Goal: Task Accomplishment & Management: Complete application form

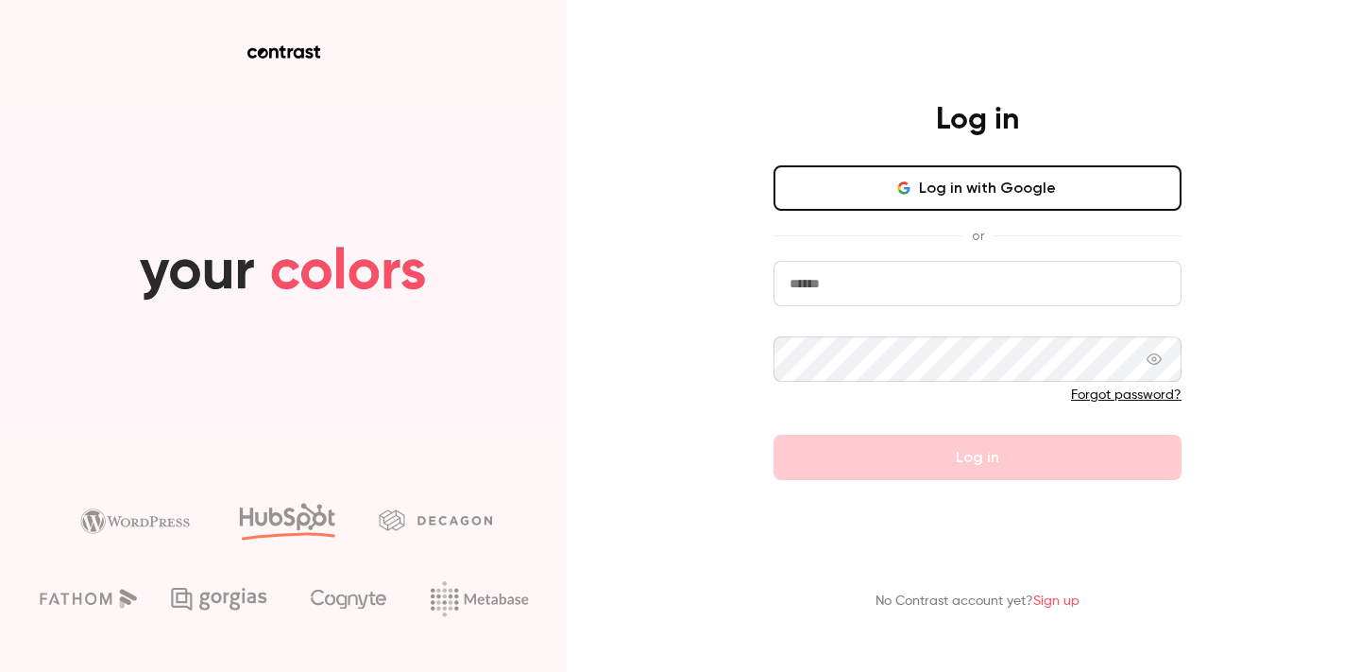
click at [668, 291] on div "Log in Log in with Google or Forgot password? Log in No Contrast account yet? S…" at bounding box center [680, 336] width 1360 height 672
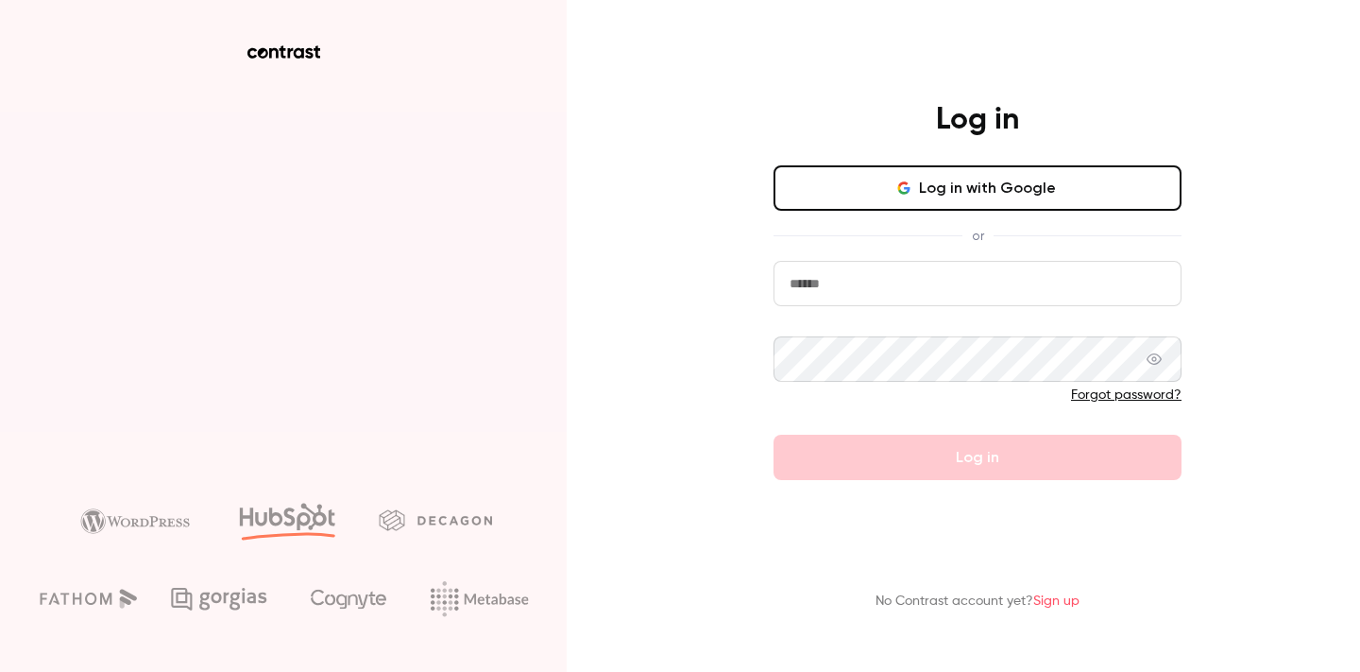
click at [880, 286] on input "email" at bounding box center [978, 283] width 408 height 45
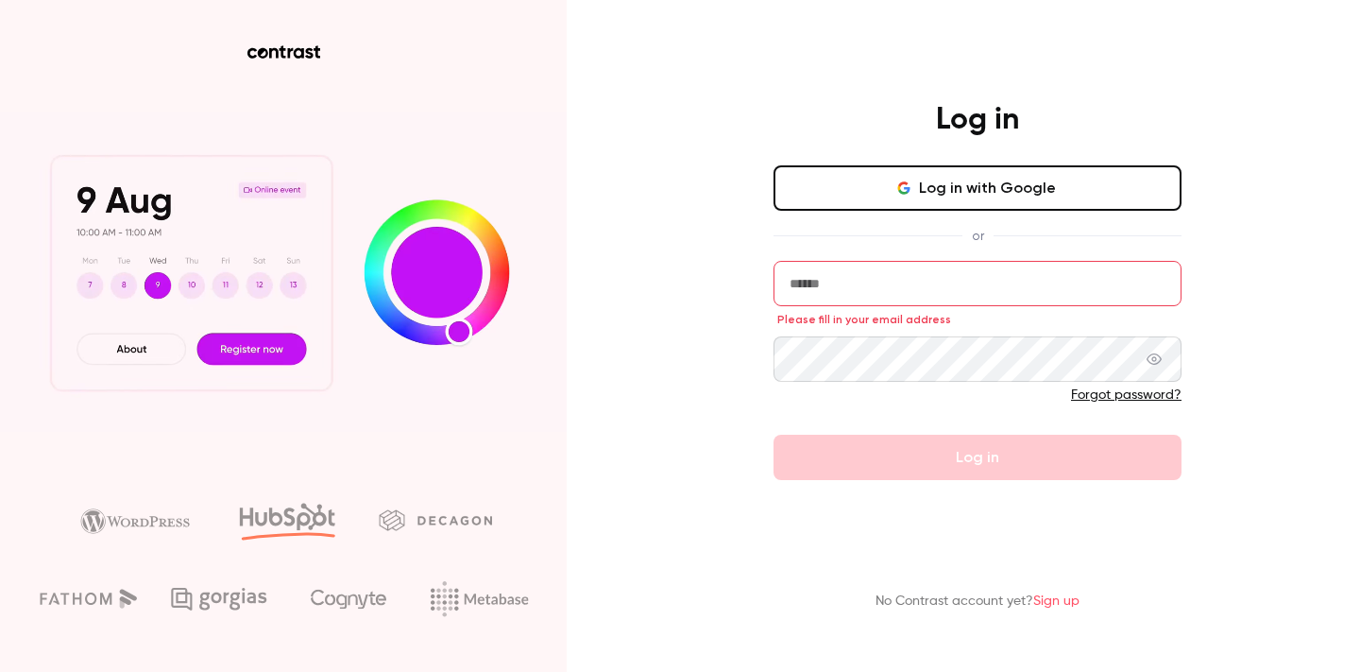
type input "**********"
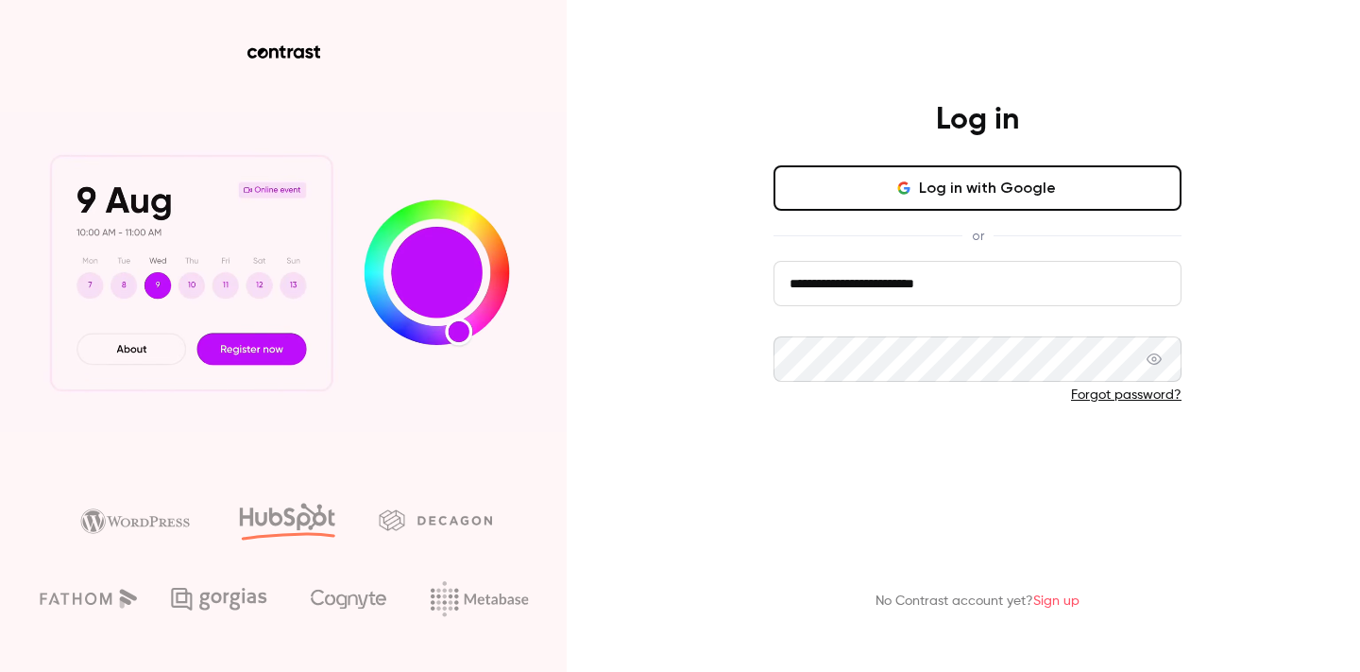
click at [1000, 465] on button "Log in" at bounding box center [978, 457] width 408 height 45
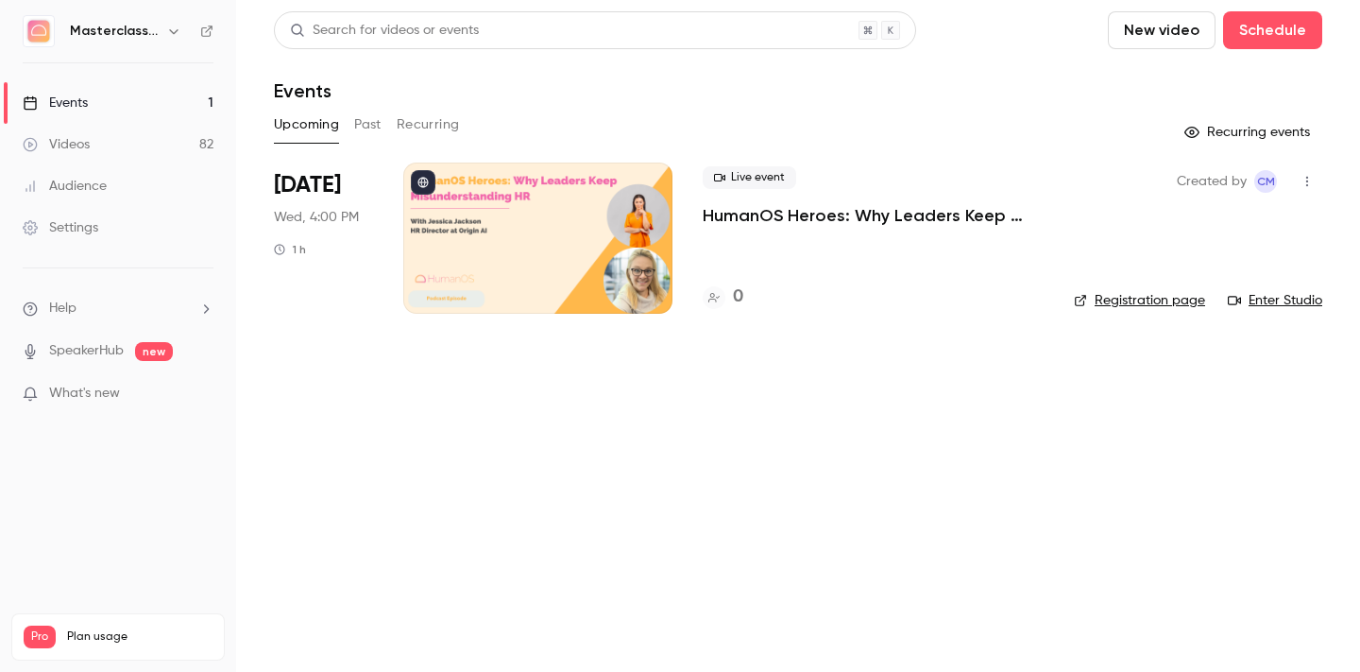
click at [1161, 20] on button "New video" at bounding box center [1162, 30] width 108 height 38
click at [1253, 33] on div at bounding box center [680, 336] width 1360 height 672
click at [1282, 29] on button "Schedule" at bounding box center [1272, 30] width 99 height 38
click at [1205, 90] on div "One time event" at bounding box center [1235, 82] width 144 height 19
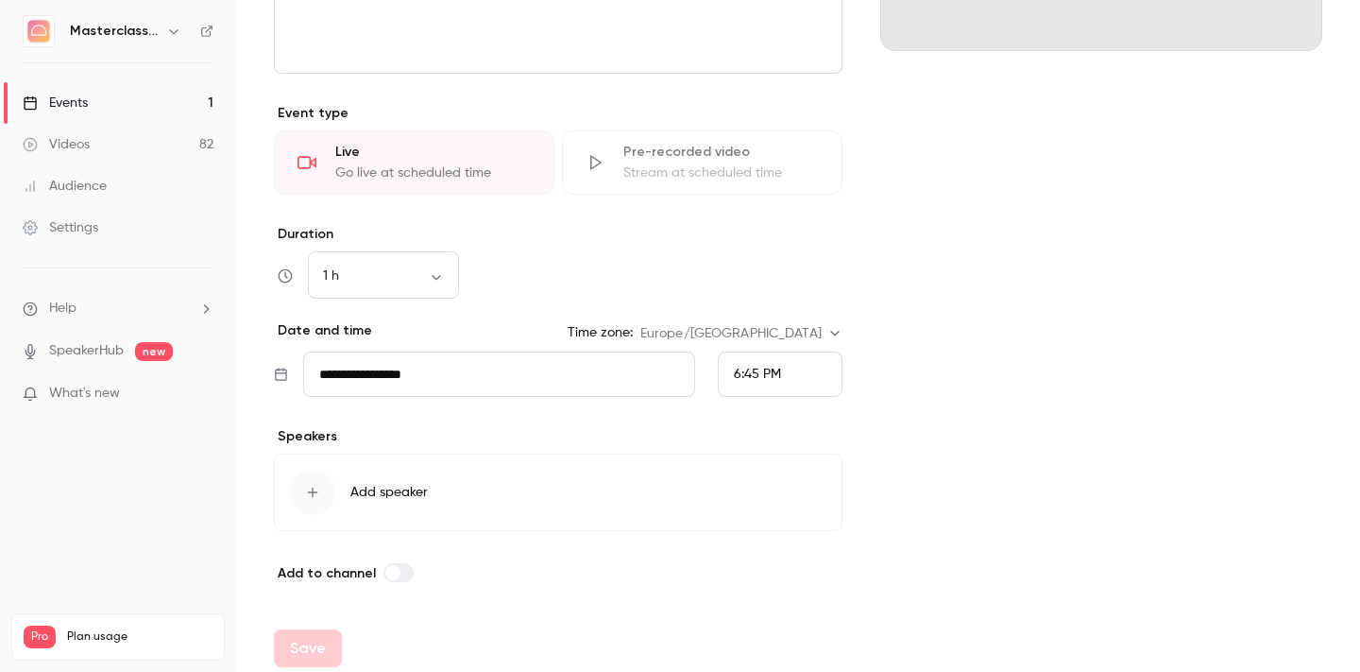
scroll to position [395, 0]
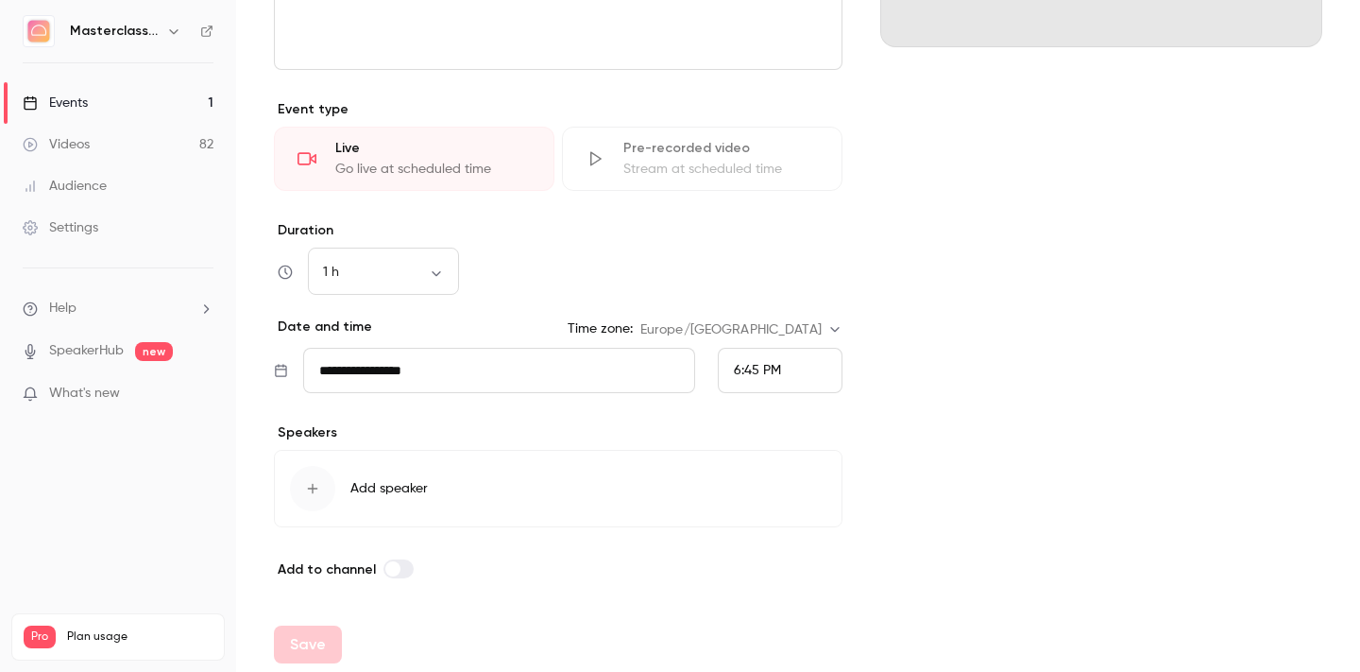
click at [472, 383] on input "**********" at bounding box center [499, 370] width 392 height 45
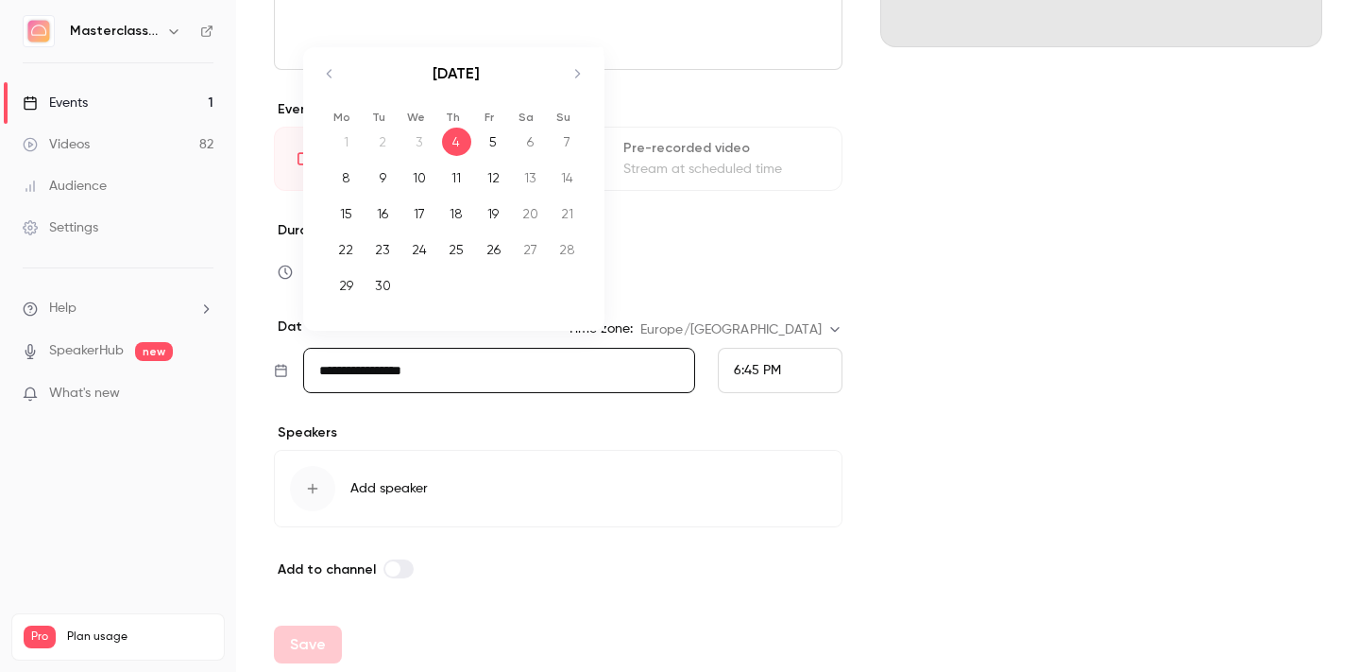
click at [418, 249] on div "24" at bounding box center [419, 249] width 29 height 28
type input "**********"
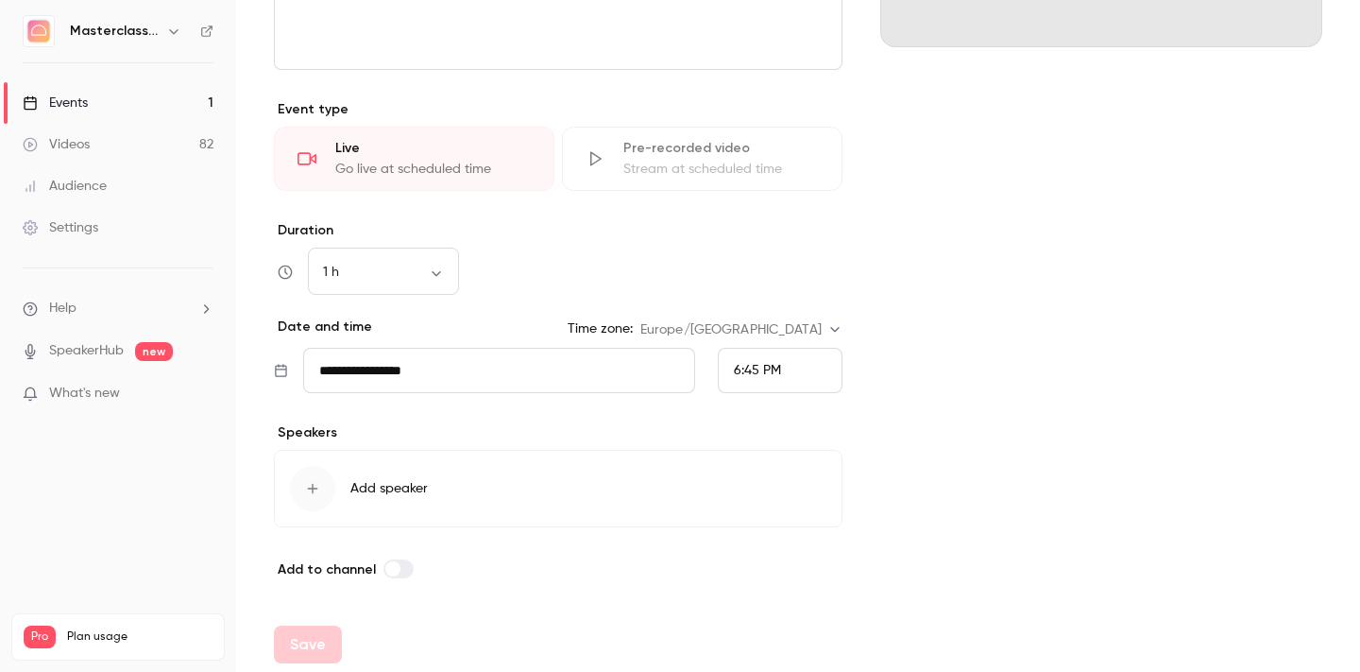
click at [850, 358] on div "**********" at bounding box center [798, 177] width 1049 height 805
click at [804, 376] on div "6:45 PM" at bounding box center [780, 370] width 125 height 45
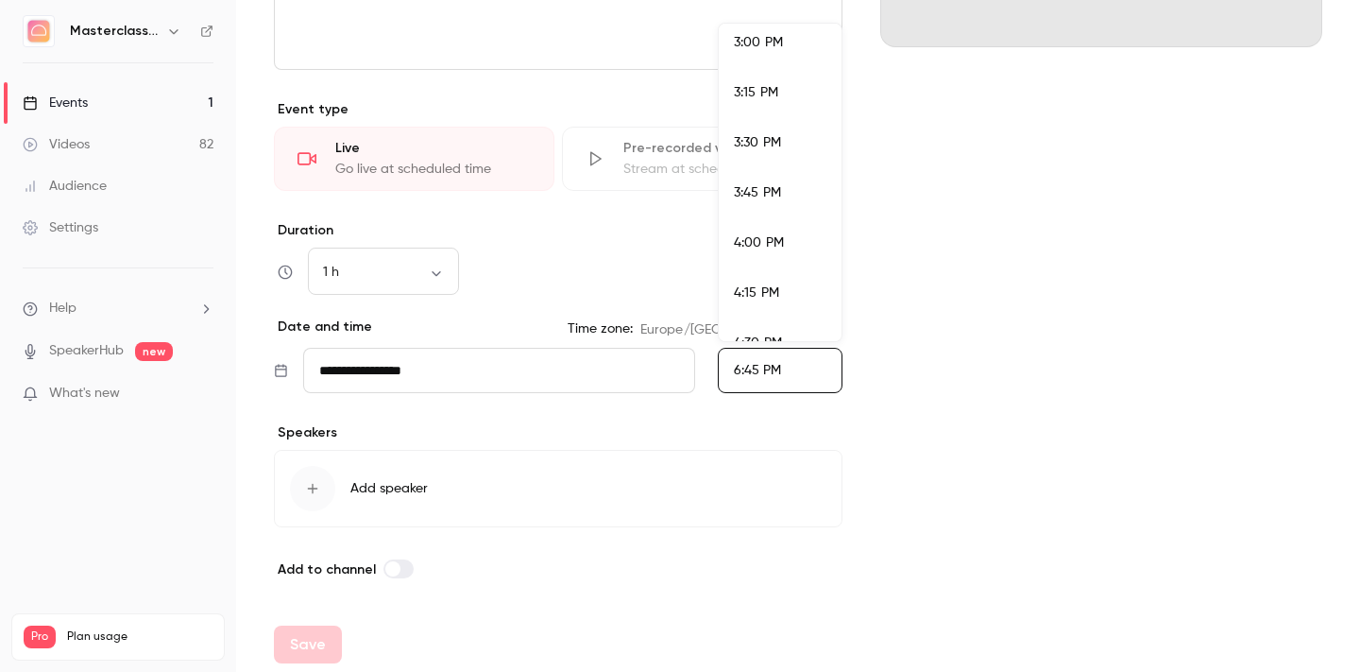
click at [796, 51] on div "3:00 PM" at bounding box center [780, 43] width 93 height 20
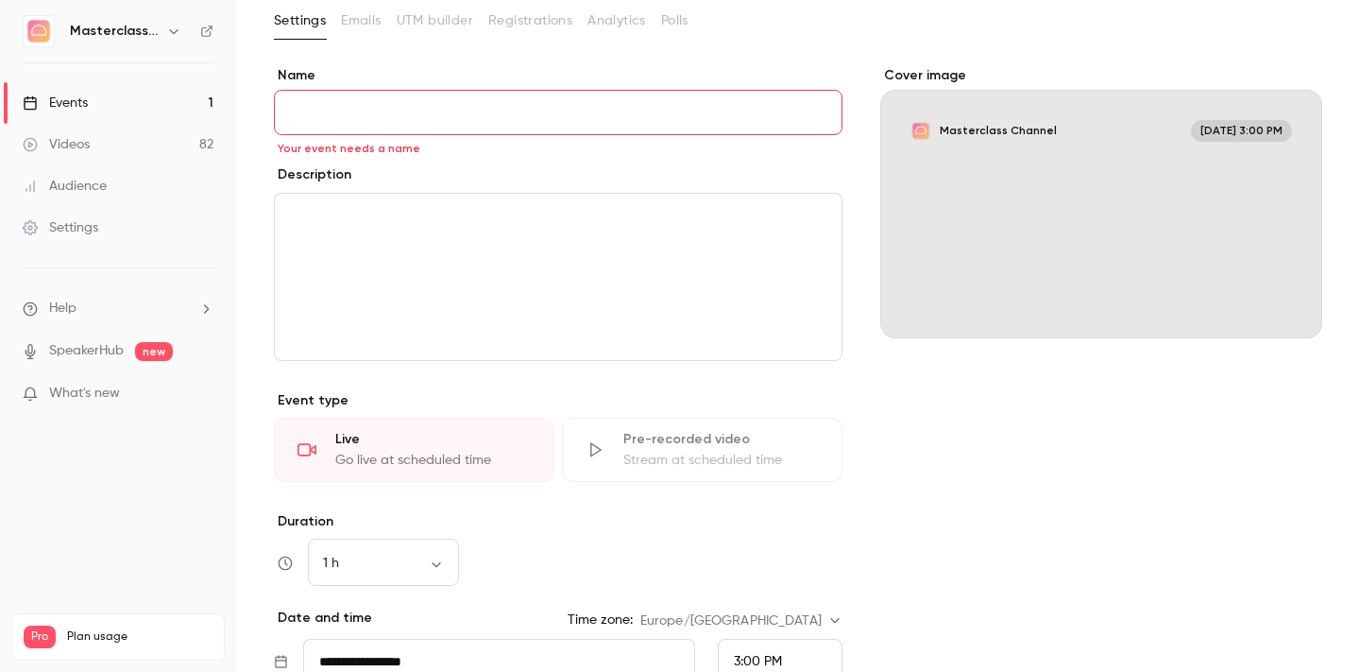
scroll to position [0, 0]
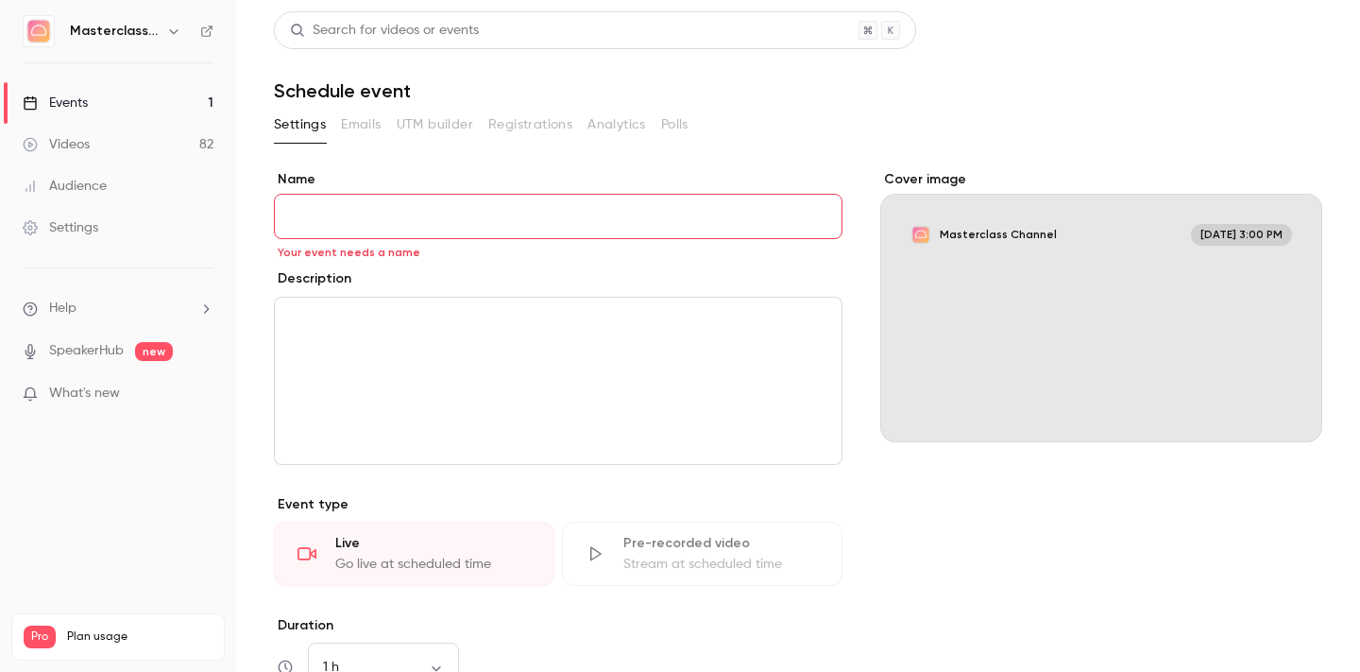
click at [466, 417] on div "editor" at bounding box center [558, 381] width 567 height 166
click at [391, 378] on div "editor" at bounding box center [558, 381] width 567 height 166
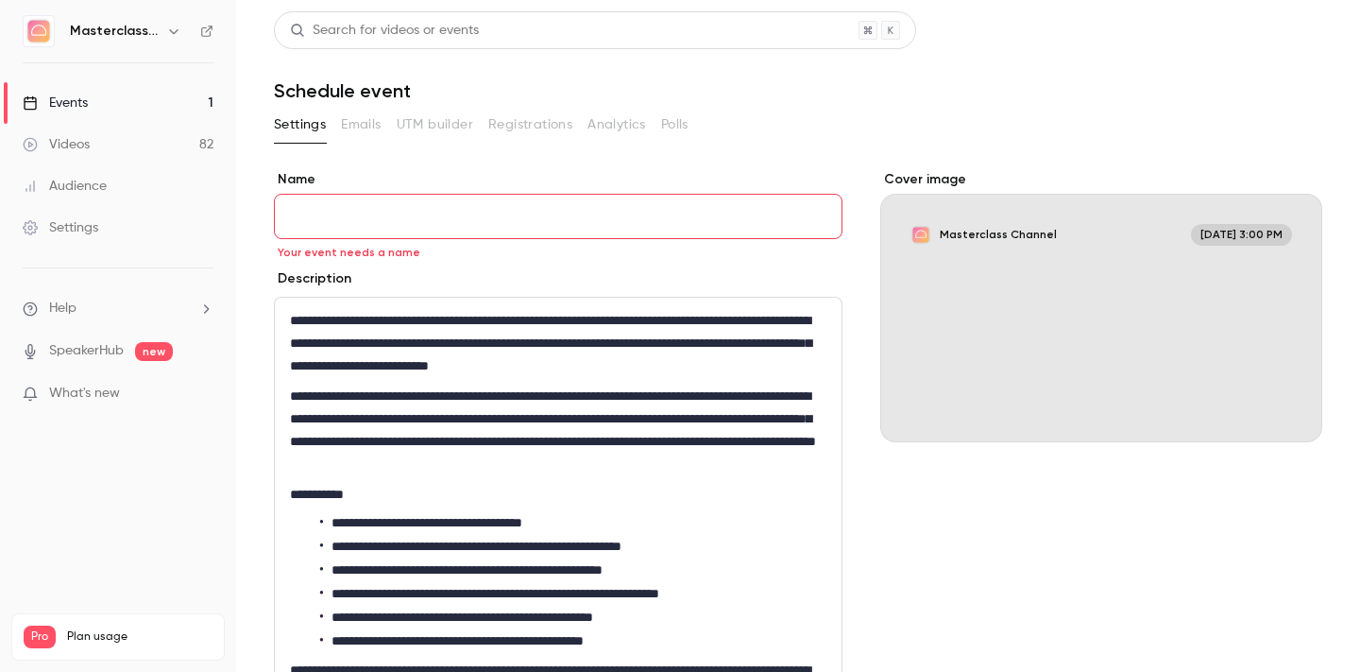
click at [473, 204] on input "Name" at bounding box center [558, 216] width 569 height 45
click at [358, 223] on input "Name" at bounding box center [558, 216] width 569 height 45
paste input "**********"
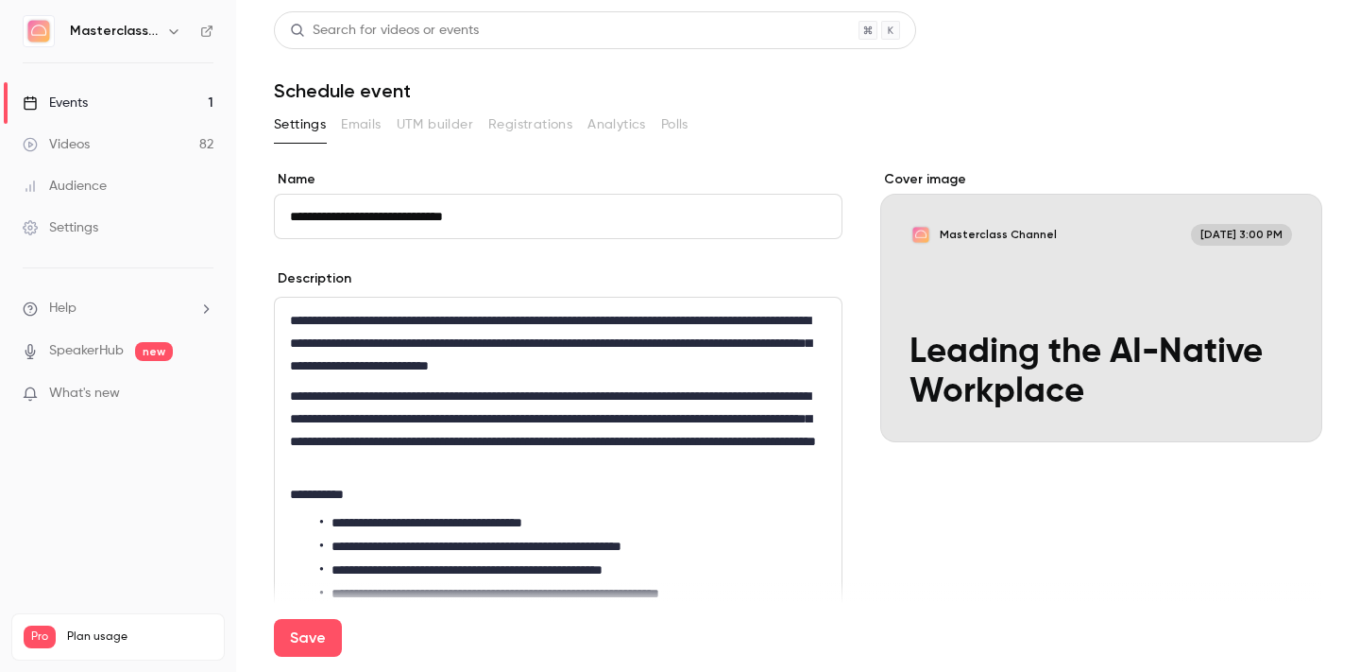
type input "**********"
click at [1007, 87] on h1 "Schedule event" at bounding box center [798, 90] width 1049 height 23
click at [1289, 412] on icon "Cover image" at bounding box center [1288, 408] width 21 height 15
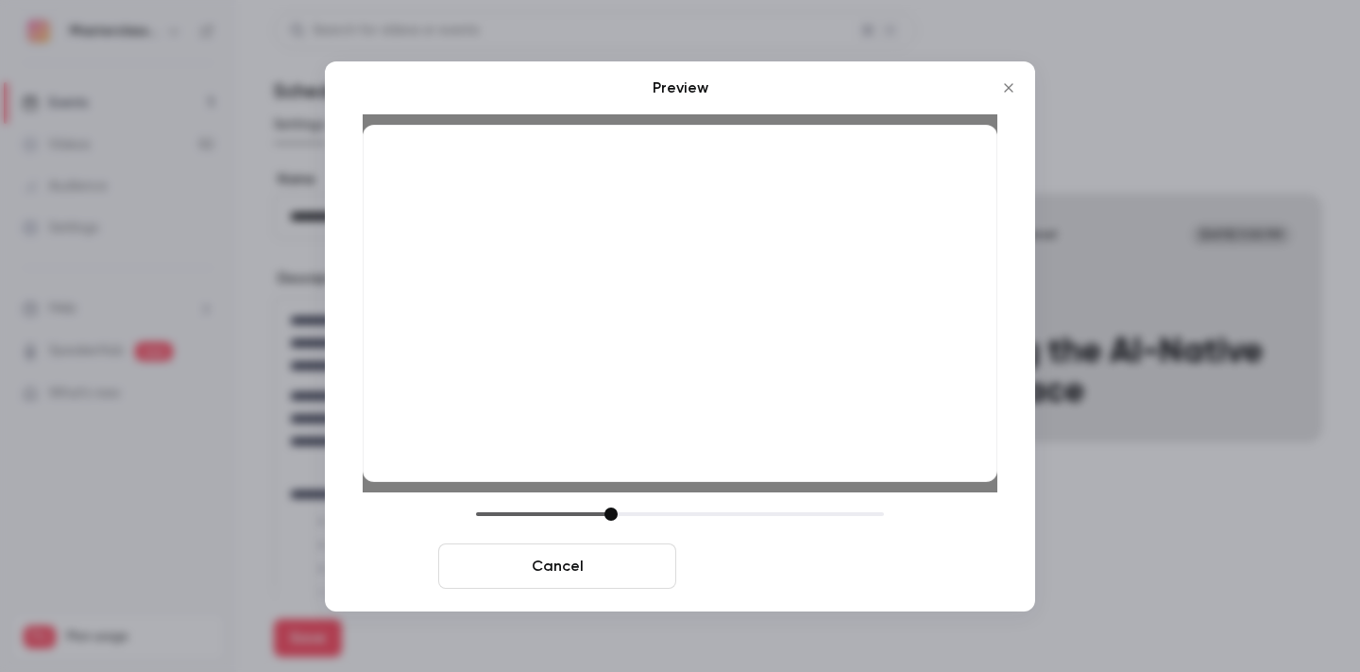
click at [865, 573] on button "Save cover" at bounding box center [803, 565] width 238 height 45
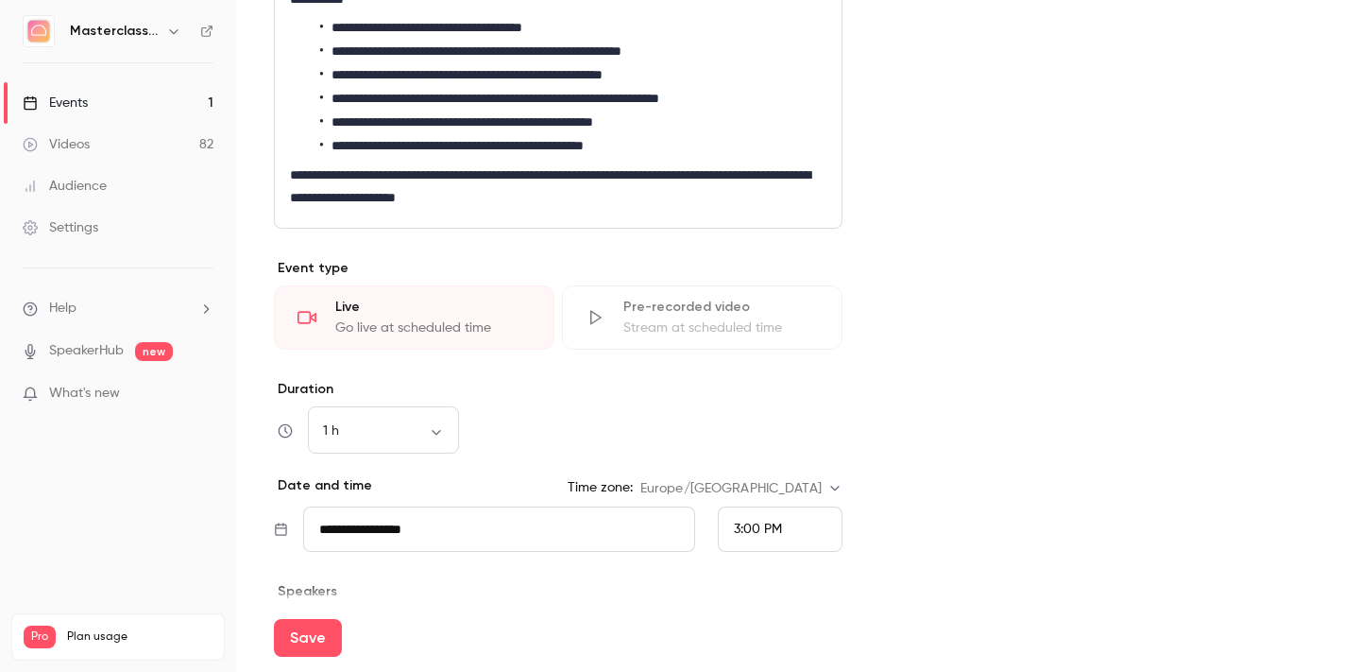
scroll to position [660, 0]
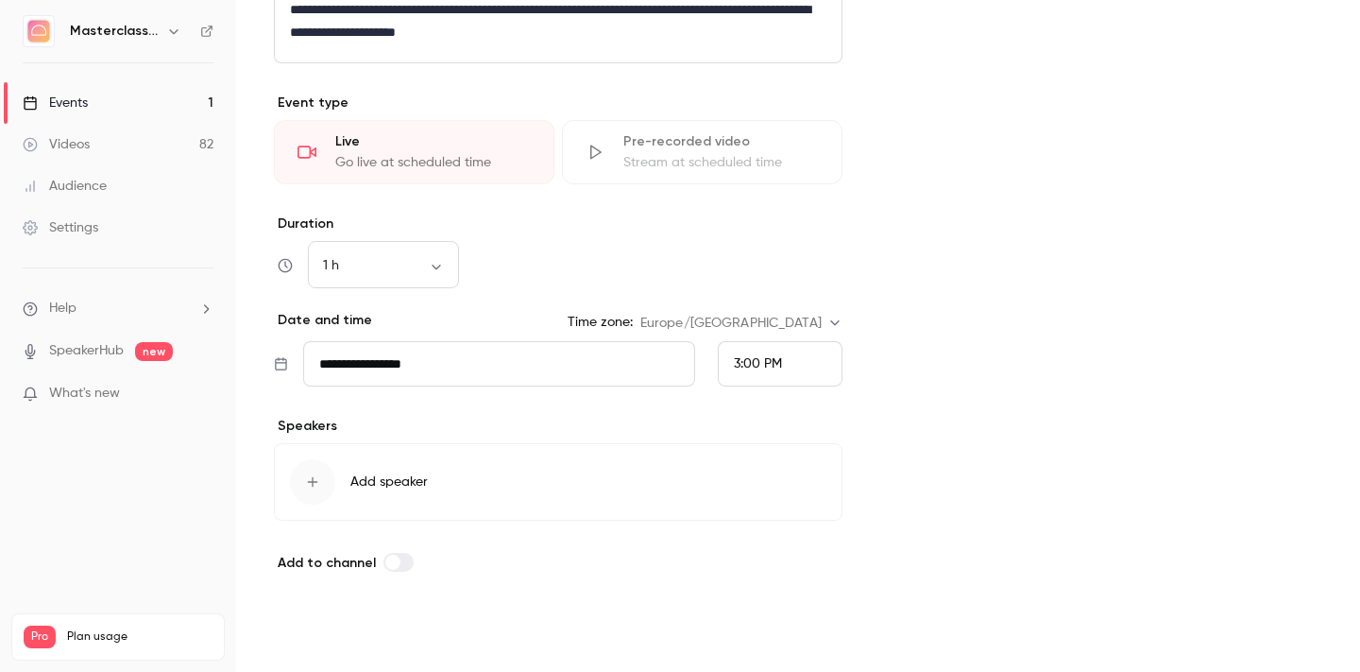
click at [311, 643] on button "Save" at bounding box center [308, 638] width 68 height 38
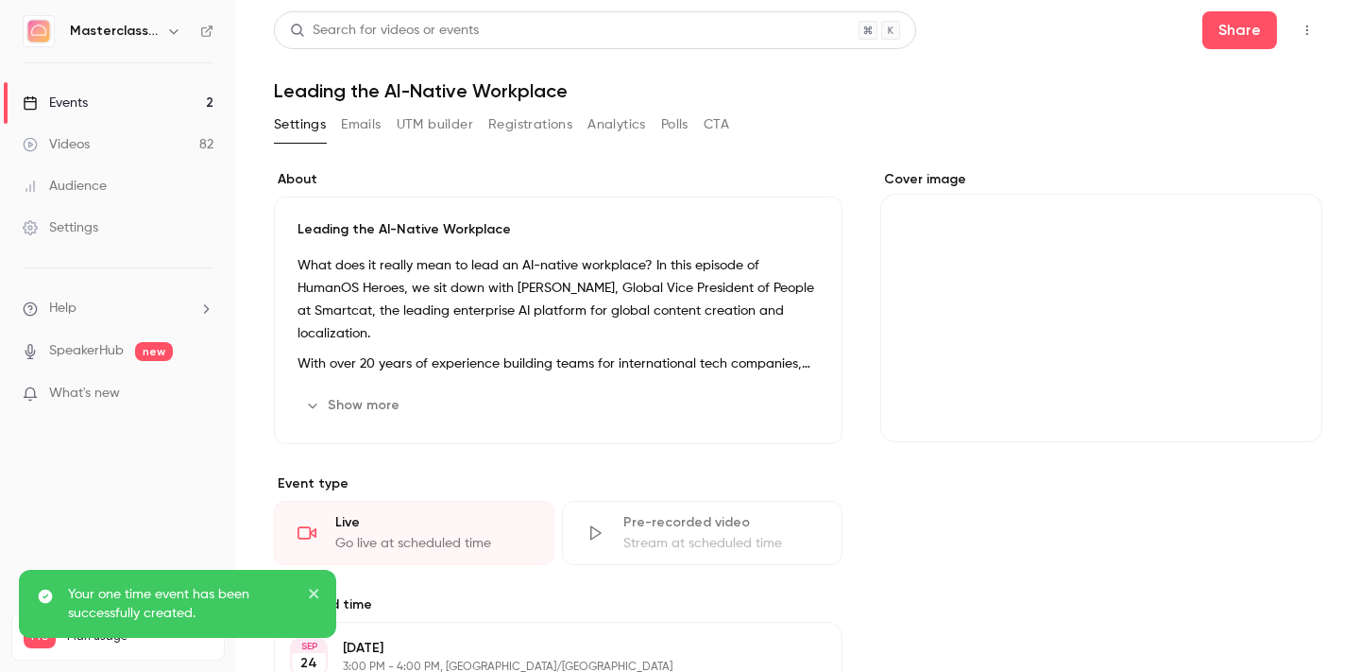
click at [118, 104] on link "Events 2" at bounding box center [118, 103] width 236 height 42
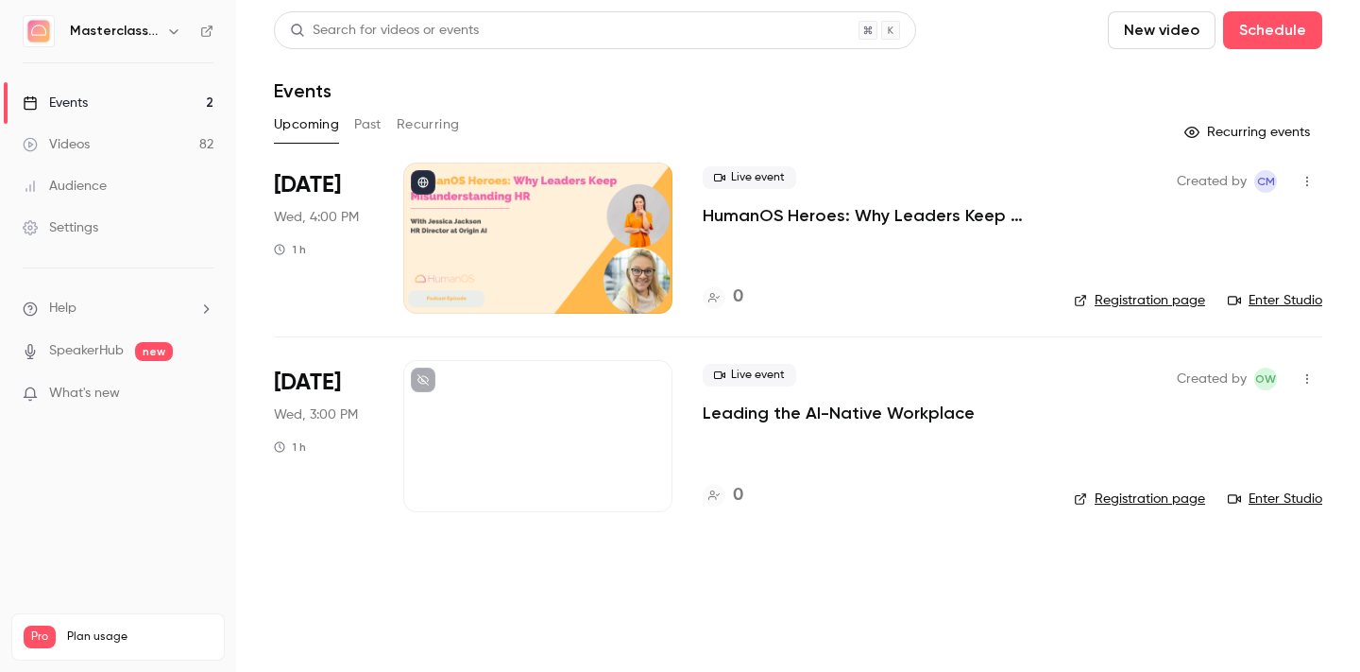
click at [554, 456] on div at bounding box center [537, 435] width 269 height 151
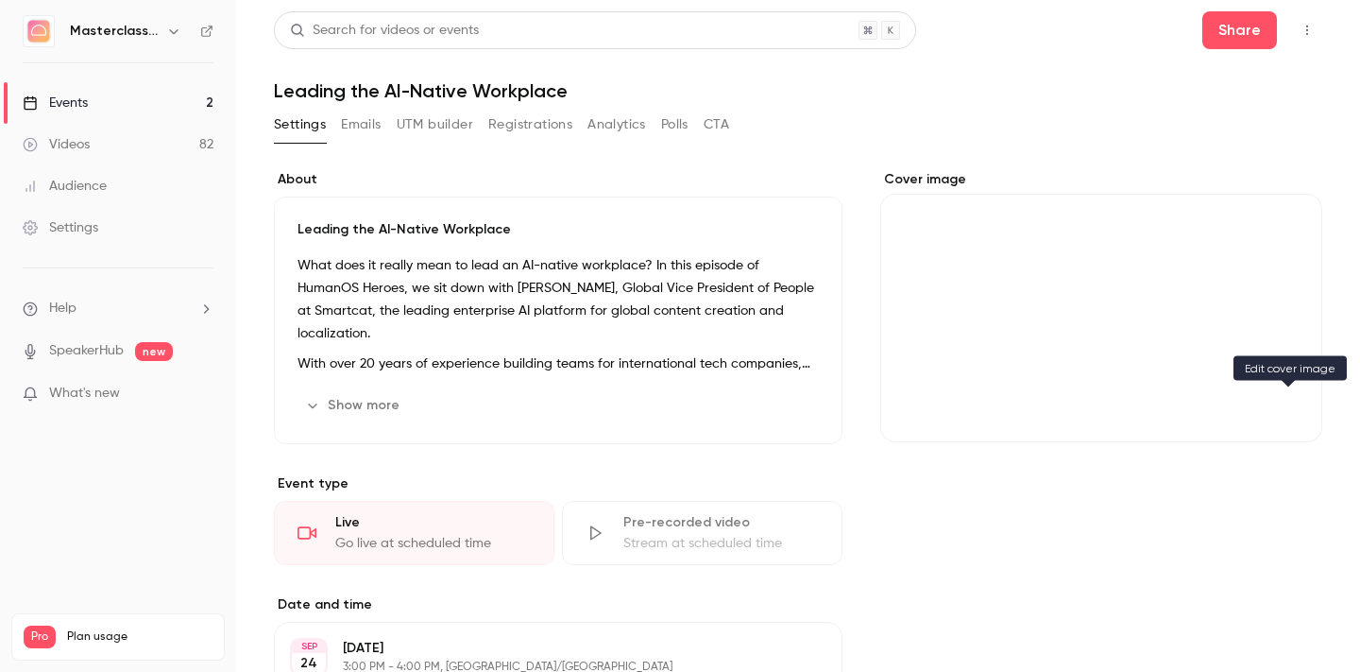
click at [1291, 410] on icon "Cover image" at bounding box center [1288, 408] width 21 height 15
click at [933, 505] on div "Cover image" at bounding box center [1101, 528] width 442 height 716
click at [1297, 420] on button "Cover image" at bounding box center [1289, 408] width 38 height 38
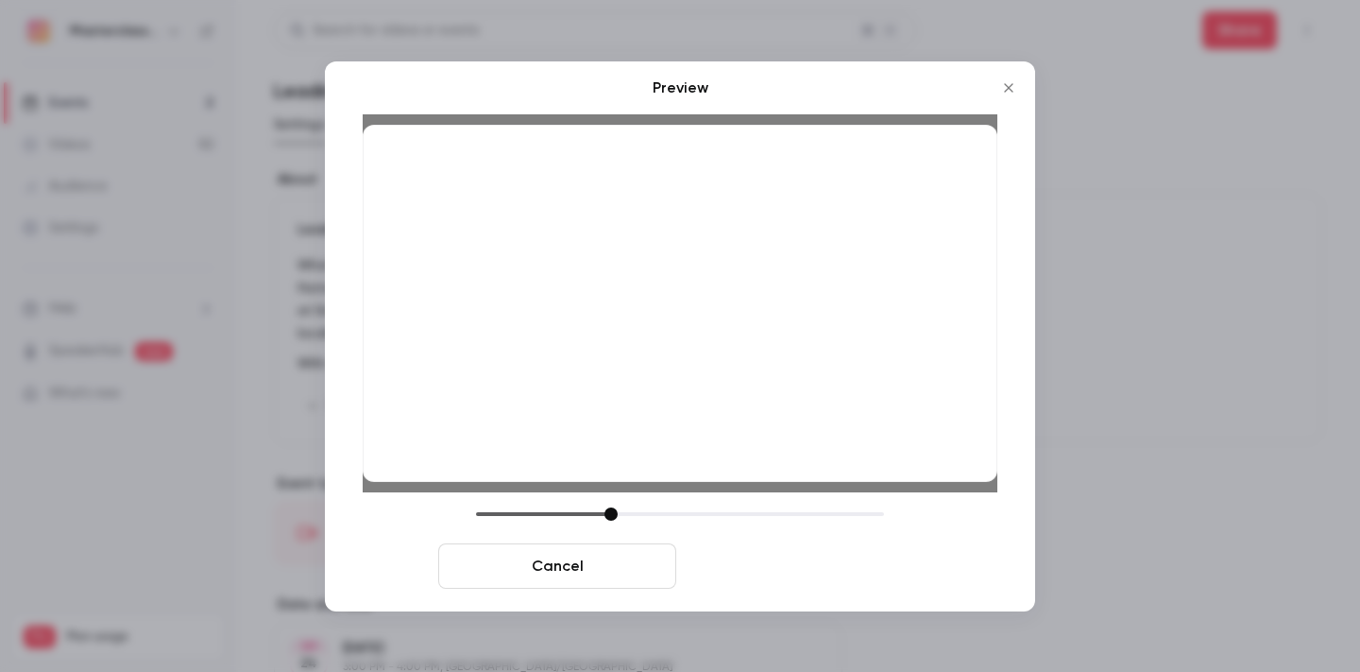
click at [829, 569] on button "Save cover" at bounding box center [803, 565] width 238 height 45
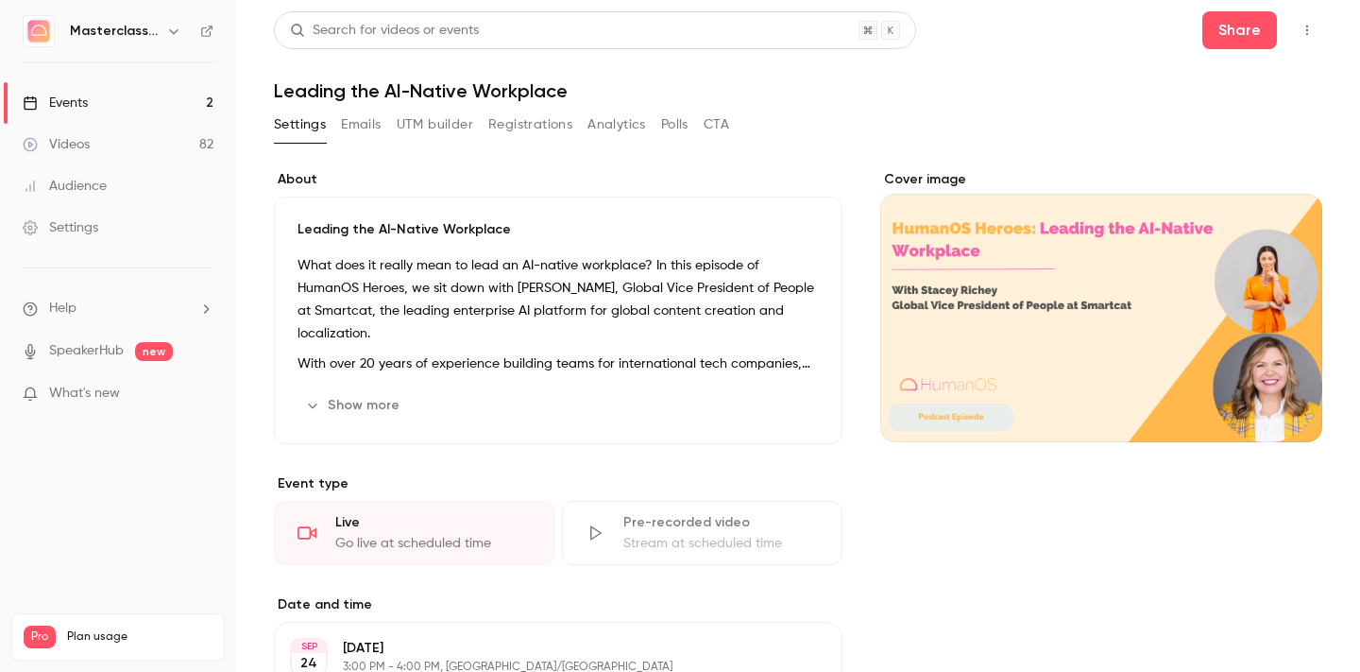
click at [368, 405] on button "Show more" at bounding box center [354, 405] width 113 height 30
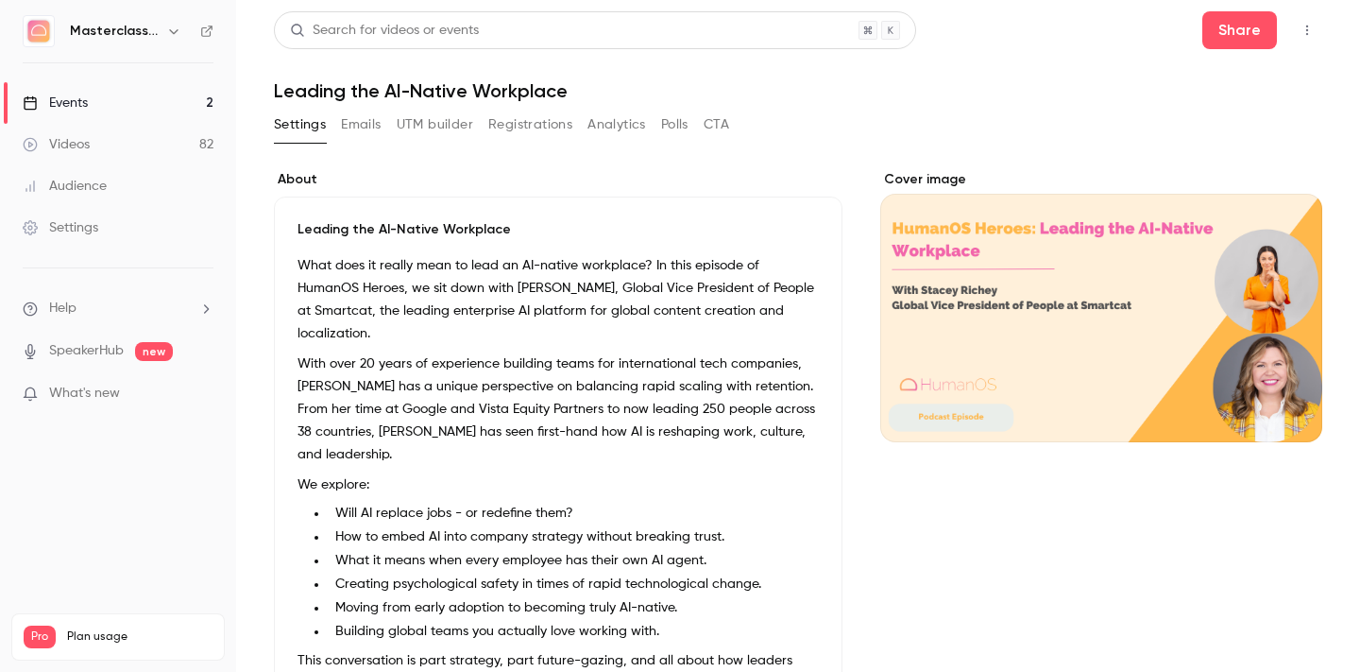
click at [540, 230] on p "Leading the AI-Native Workplace" at bounding box center [558, 229] width 521 height 19
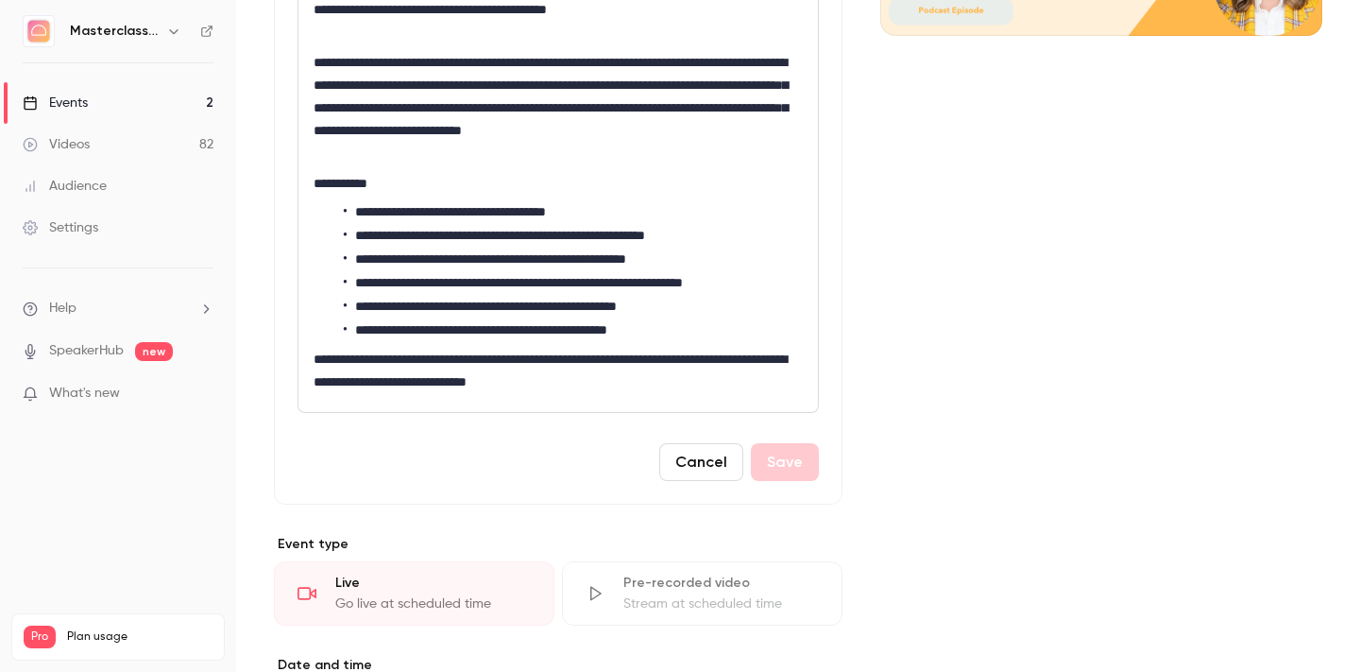
scroll to position [738, 0]
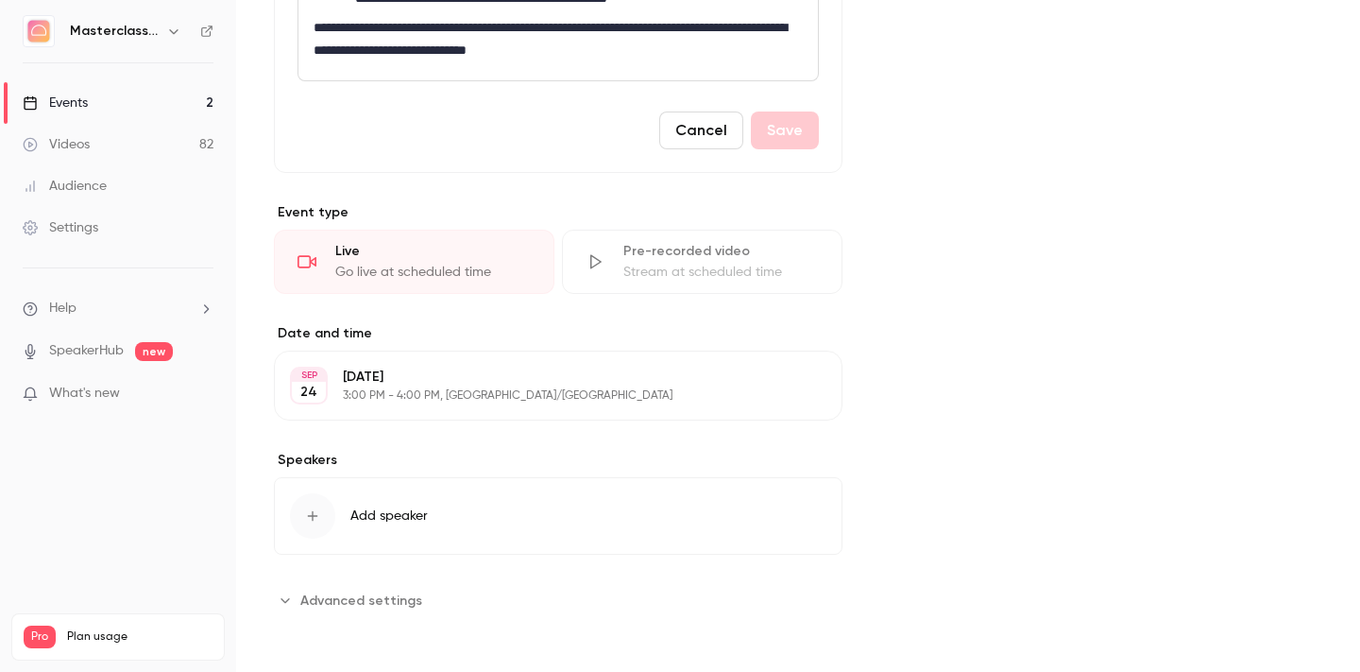
click at [1034, 231] on div "Cover image" at bounding box center [1101, 23] width 442 height 1183
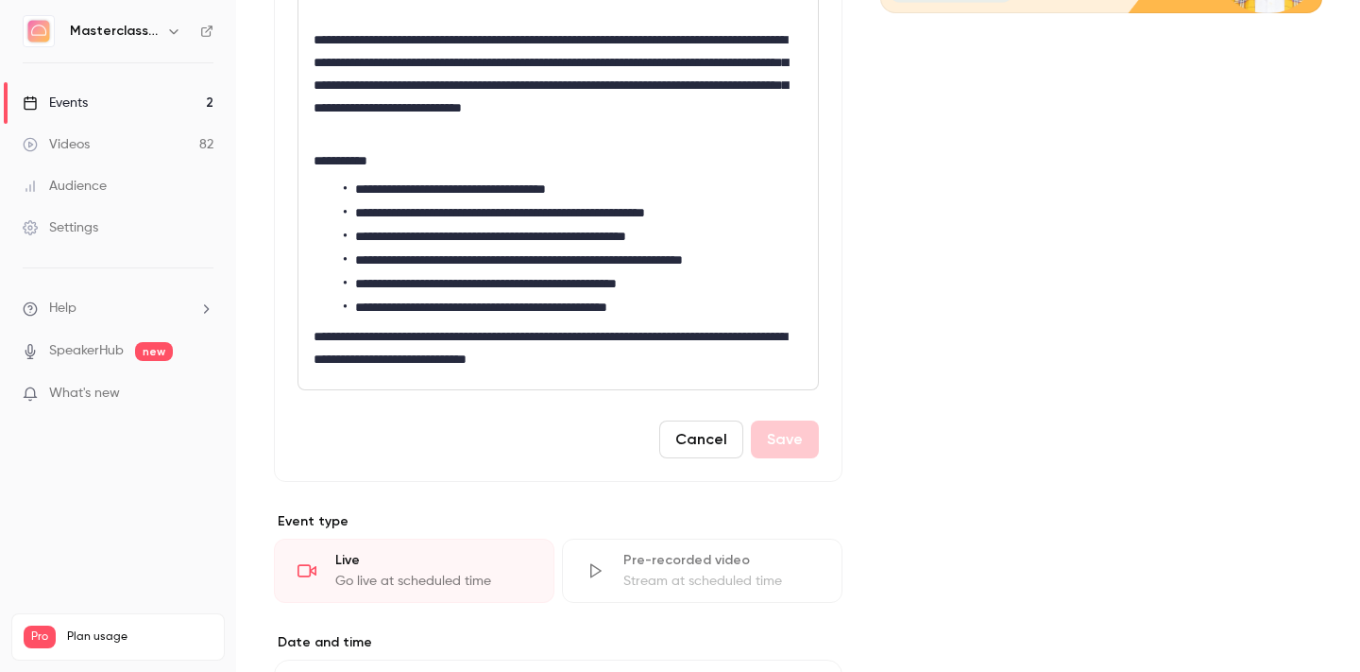
scroll to position [0, 0]
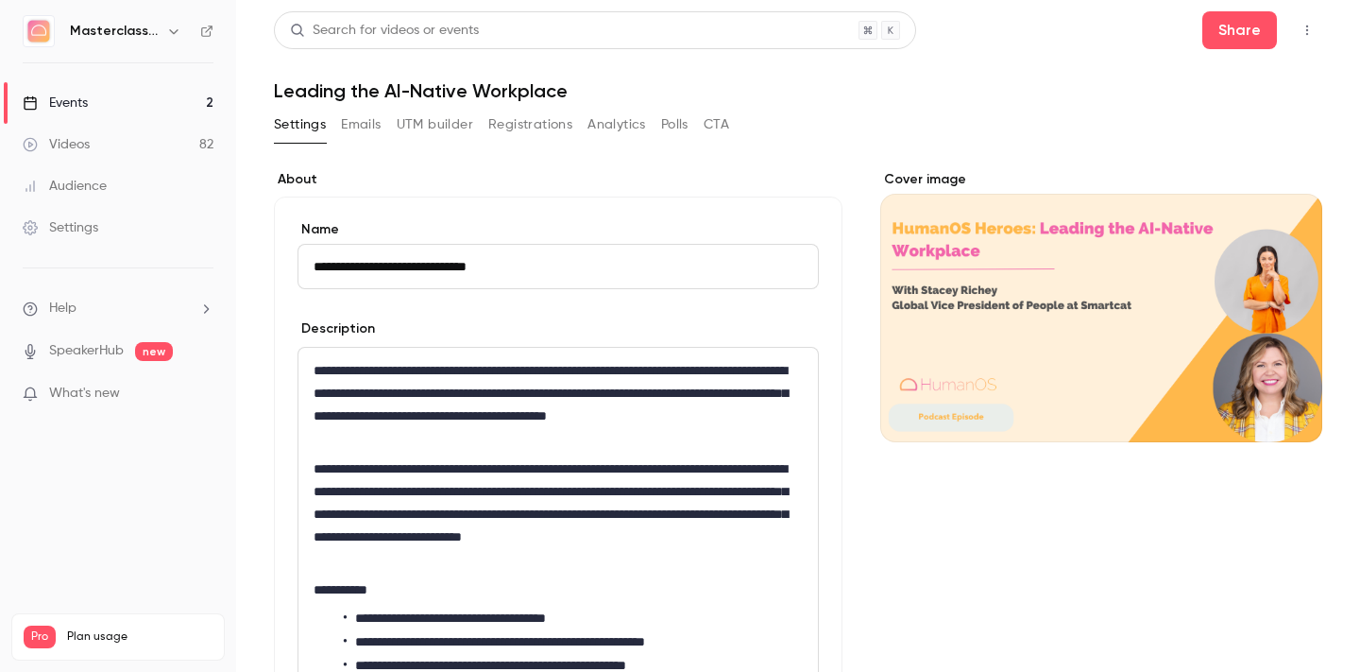
click at [83, 99] on div "Events" at bounding box center [55, 103] width 65 height 19
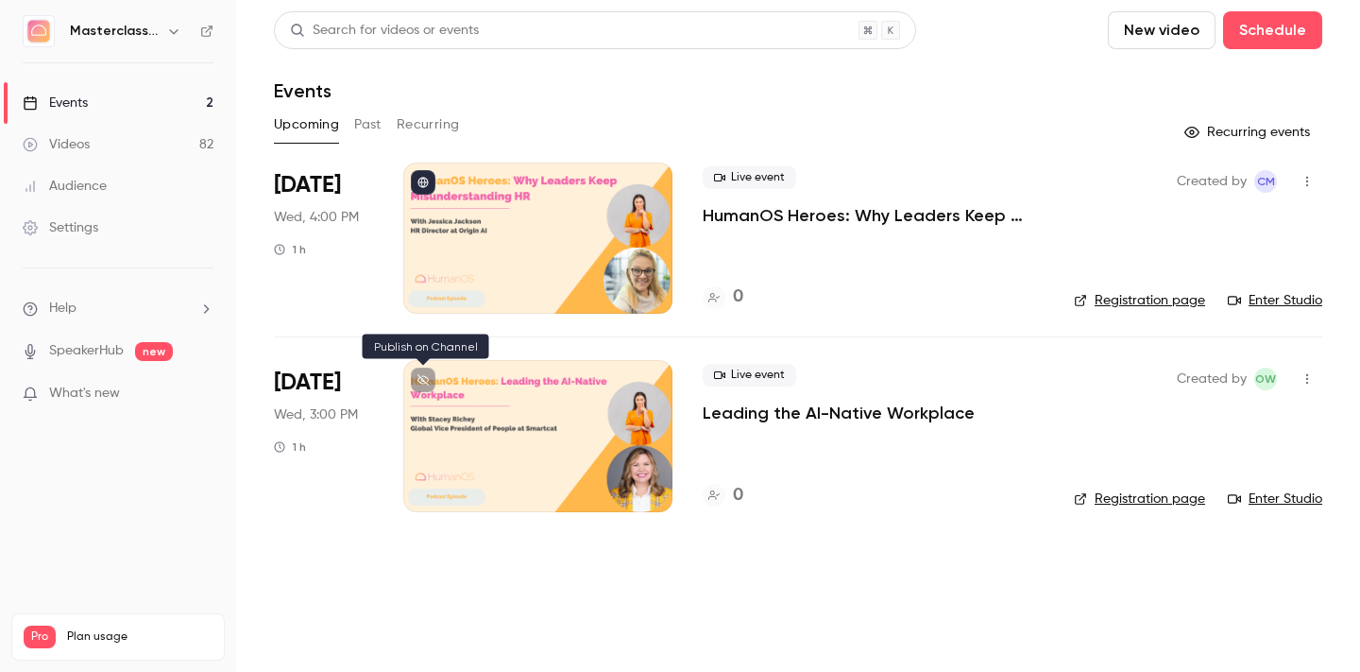
click at [430, 385] on button at bounding box center [423, 379] width 25 height 25
